Goal: Use online tool/utility

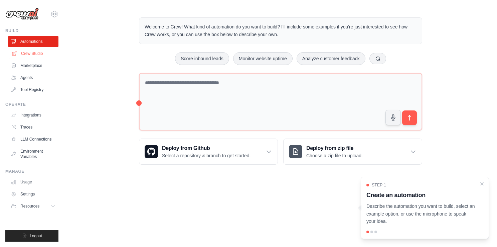
click at [33, 53] on link "Crew Studio" at bounding box center [34, 53] width 50 height 11
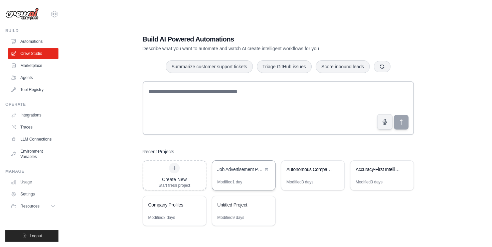
click at [241, 187] on div "Modified 1 day" at bounding box center [243, 184] width 63 height 11
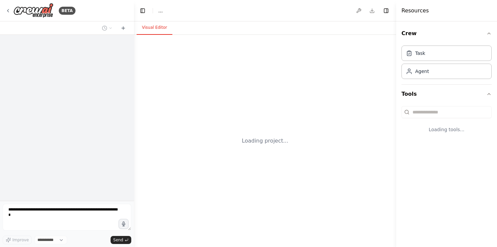
select select "****"
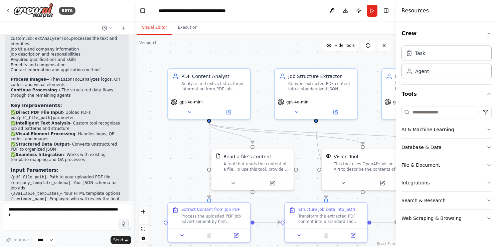
scroll to position [2334, 0]
